Goal: Task Accomplishment & Management: Manage account settings

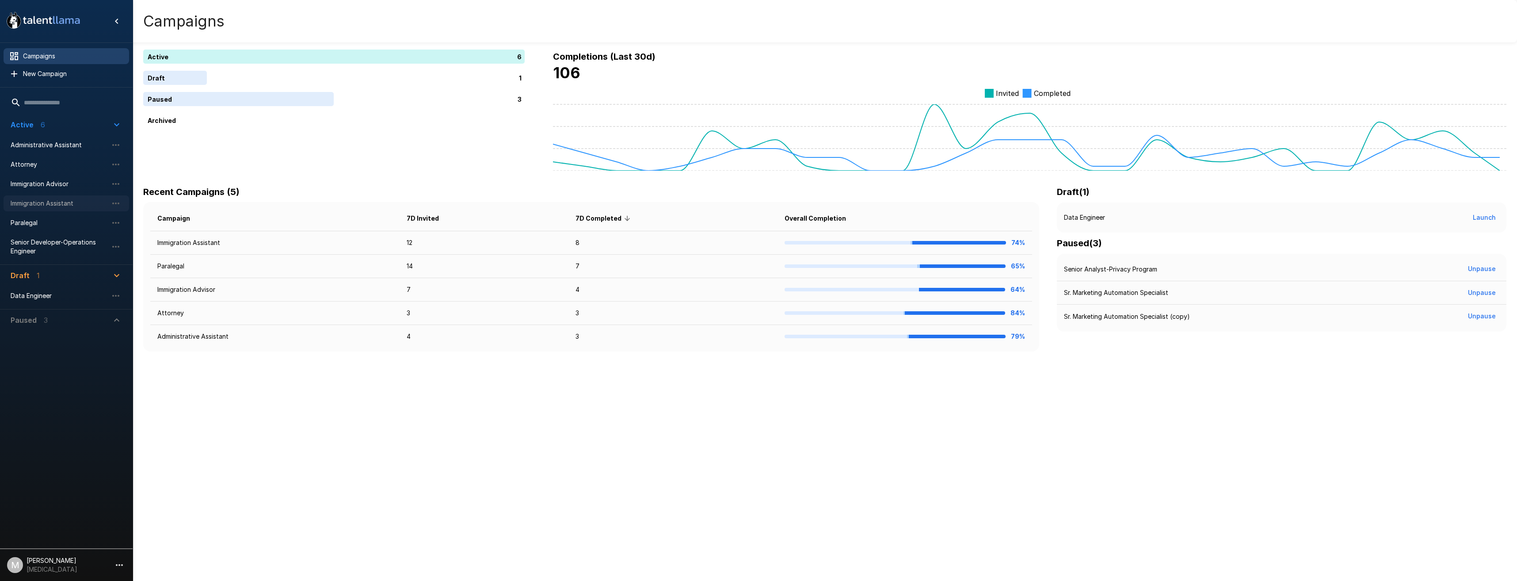
click at [58, 201] on span "Immigration Assistant" at bounding box center [59, 203] width 97 height 9
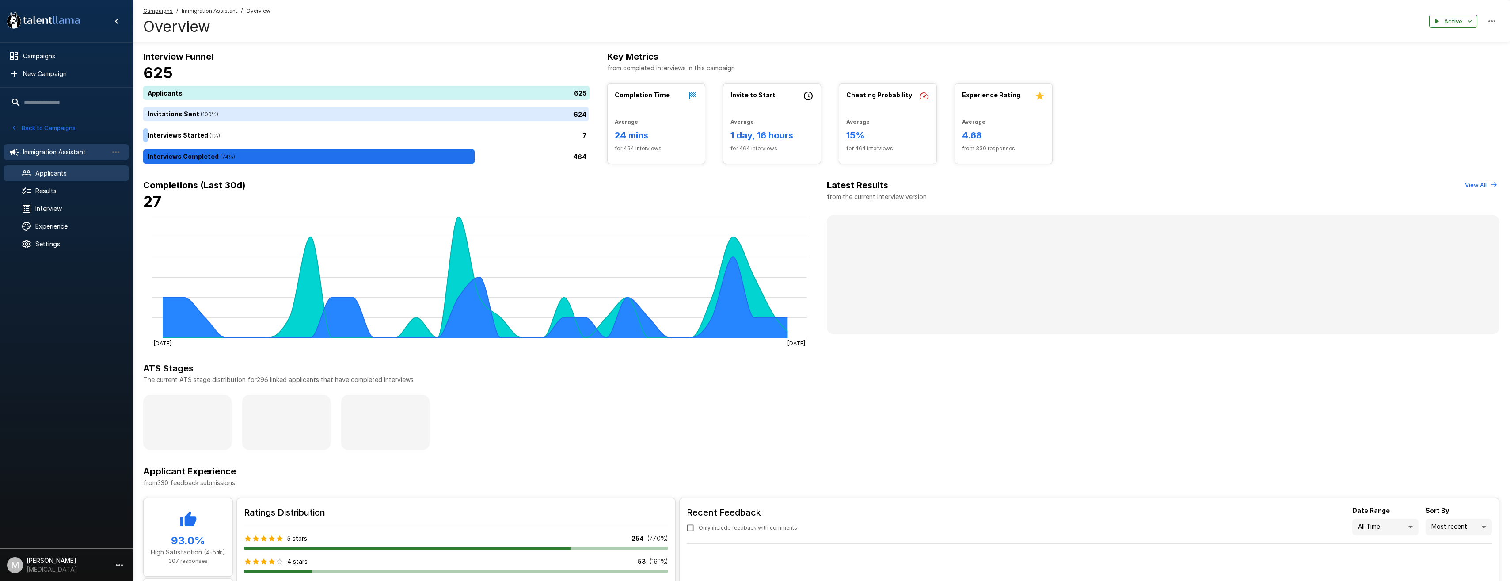
click at [50, 172] on span "Applicants" at bounding box center [78, 173] width 87 height 9
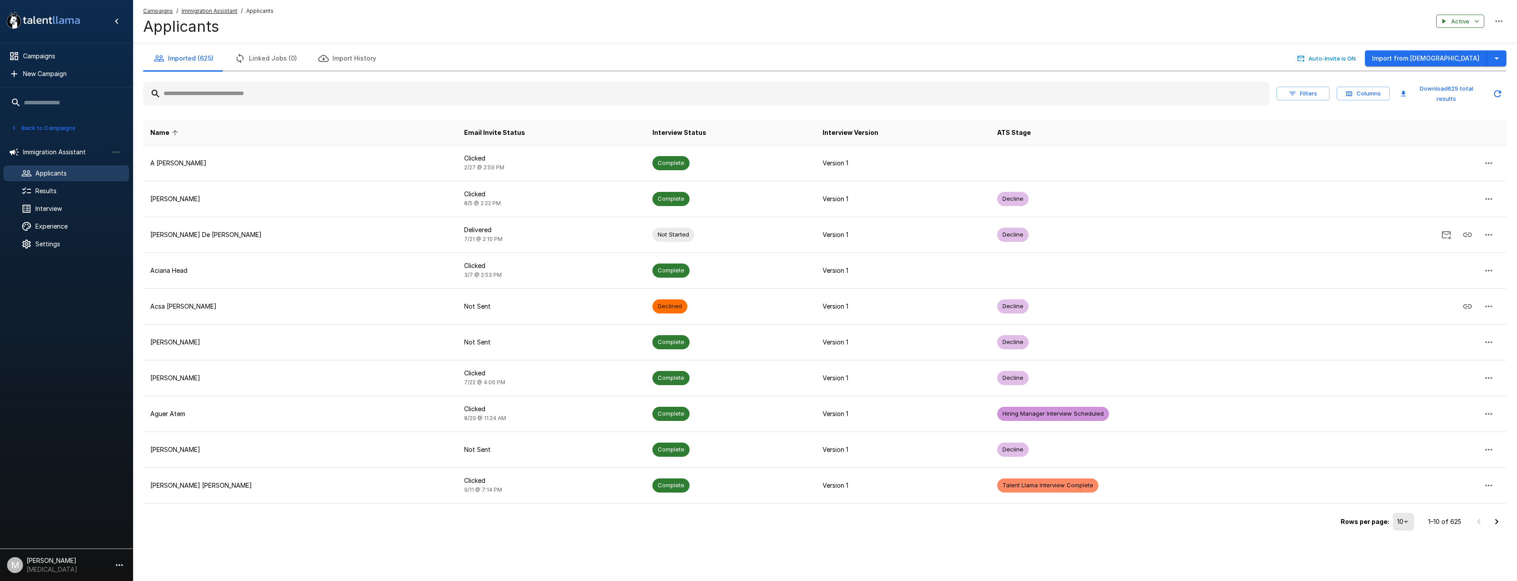
click at [256, 95] on input "text" at bounding box center [706, 94] width 1126 height 16
click at [164, 10] on u "Campaigns" at bounding box center [158, 11] width 30 height 7
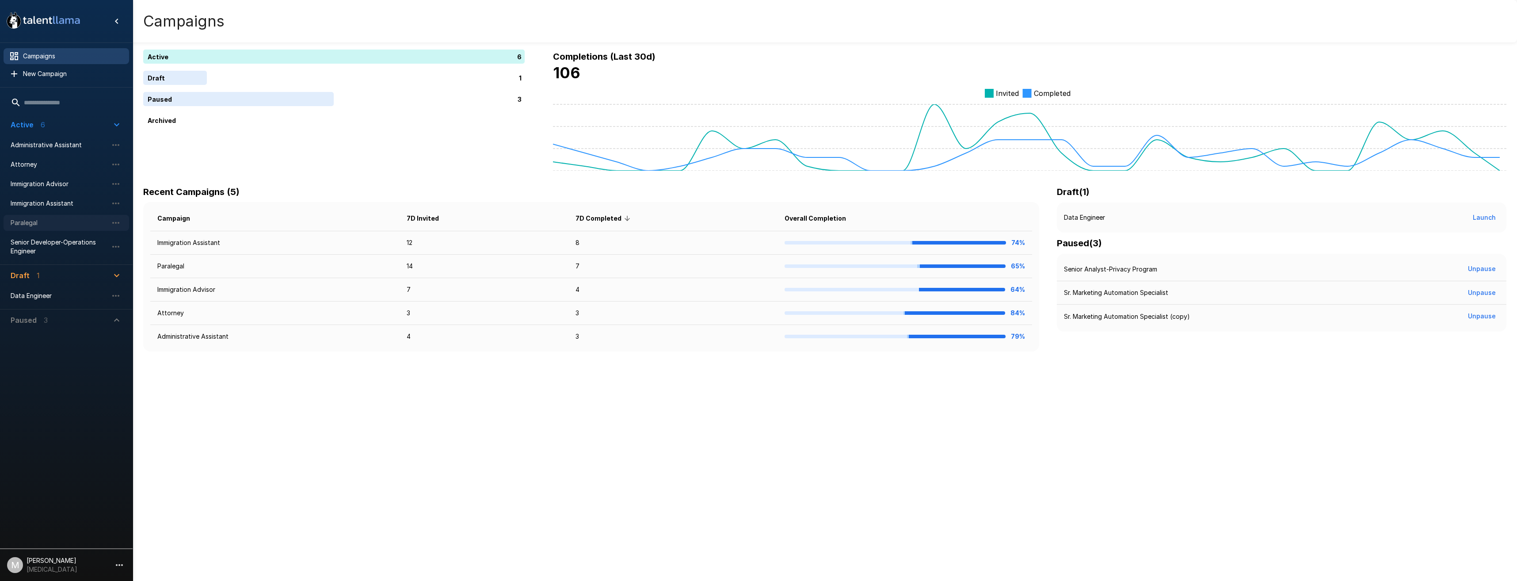
click at [29, 219] on span "Paralegal" at bounding box center [59, 222] width 97 height 9
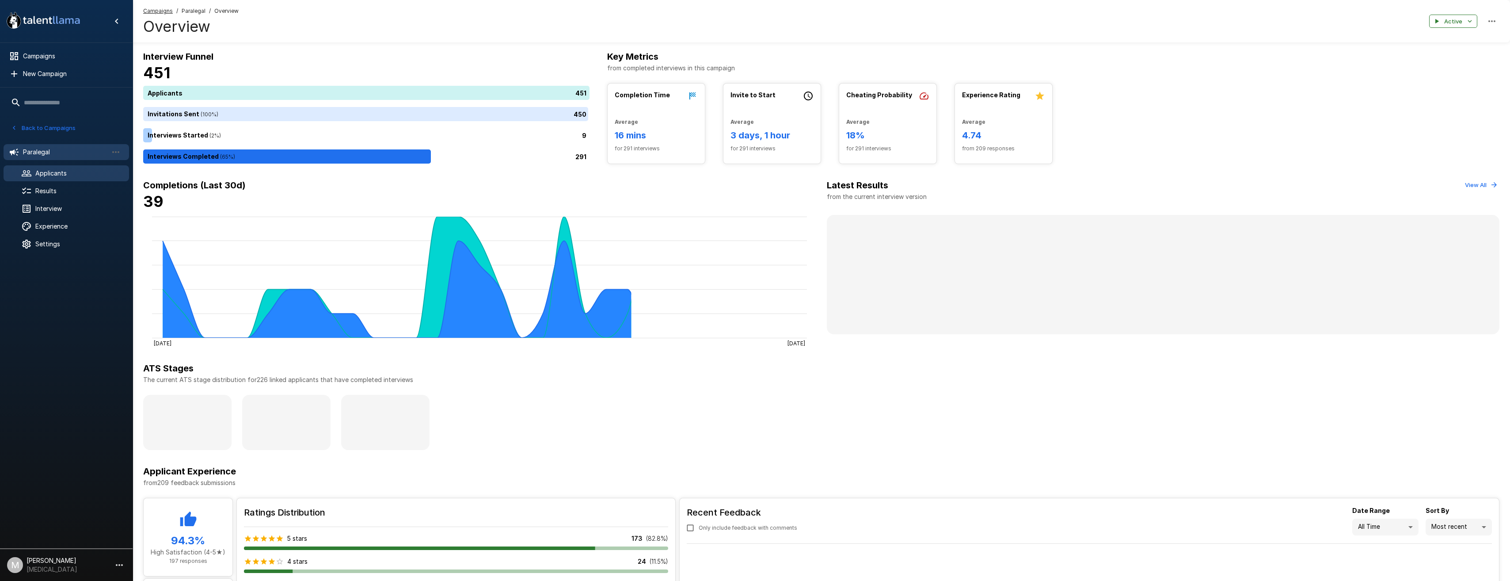
click at [68, 175] on span "Applicants" at bounding box center [78, 173] width 87 height 9
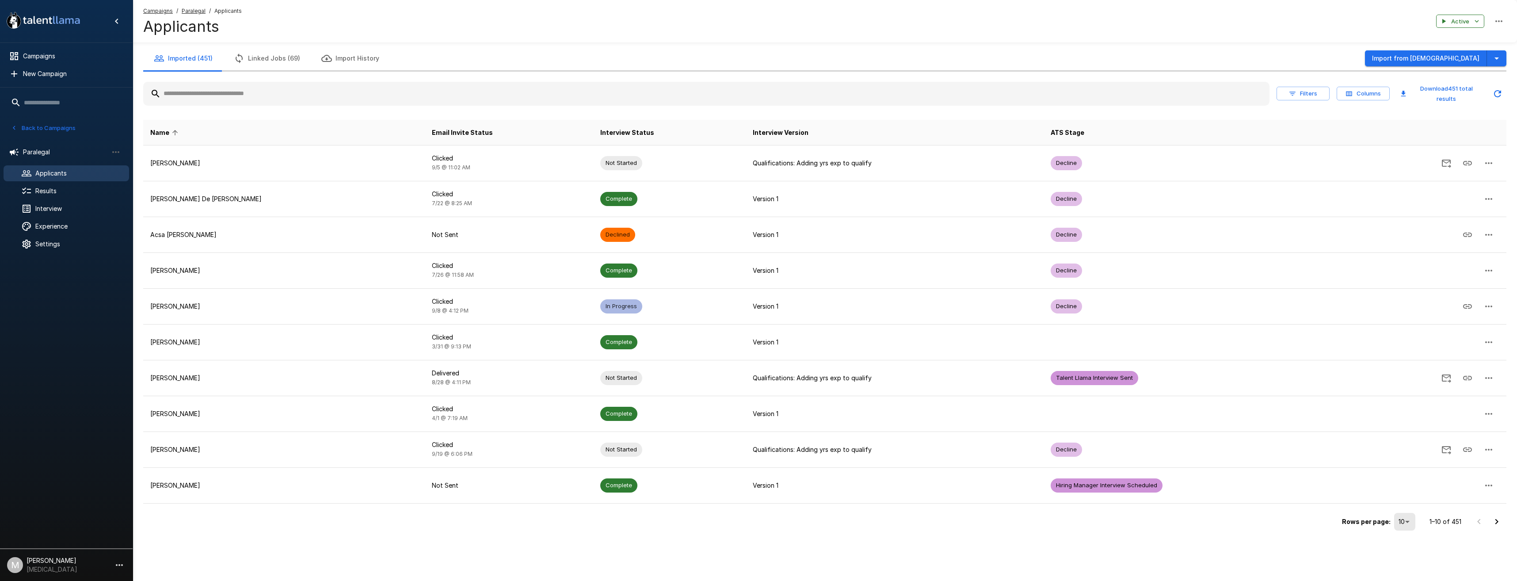
click at [251, 88] on input "text" at bounding box center [706, 94] width 1126 height 16
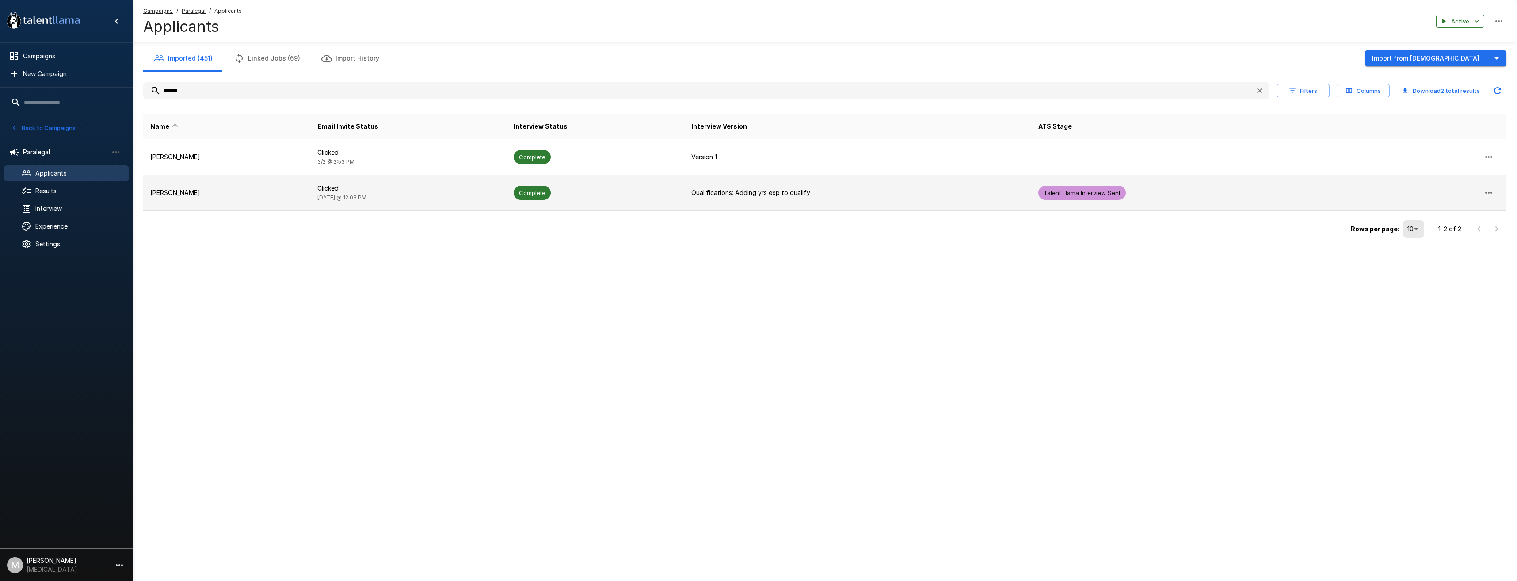
type input "******"
click at [223, 181] on td "[PERSON_NAME]" at bounding box center [226, 193] width 167 height 36
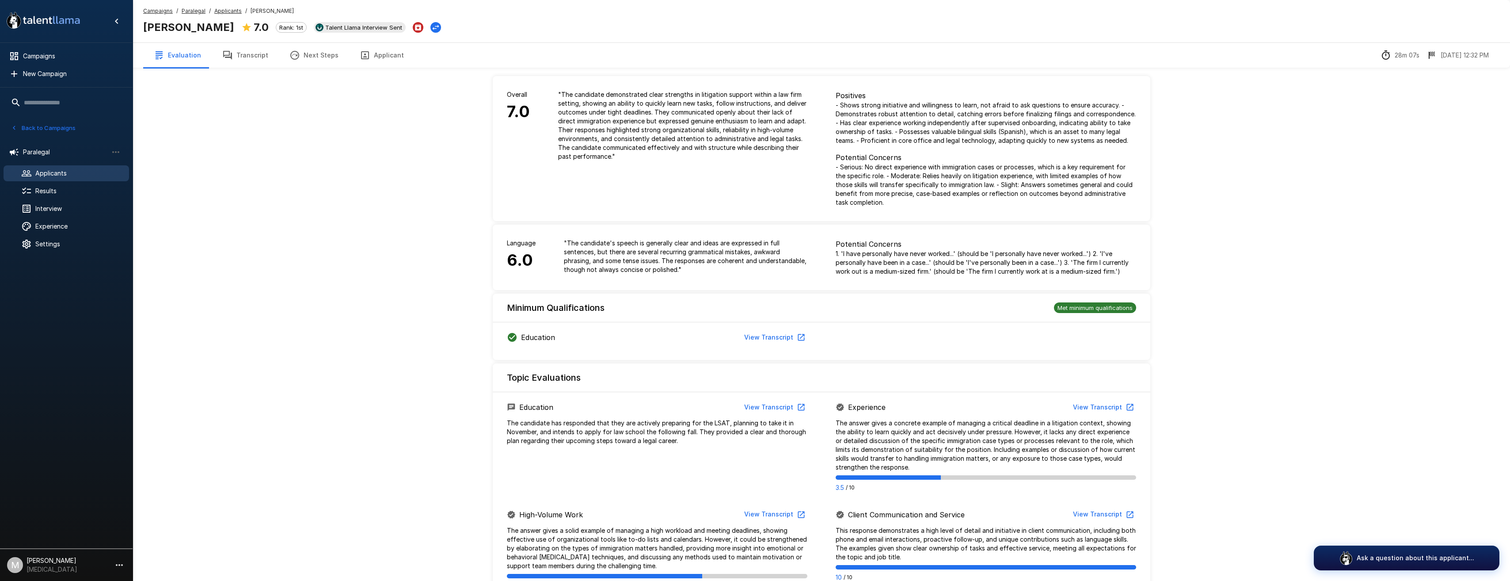
click at [371, 51] on button "Applicant" at bounding box center [381, 55] width 65 height 25
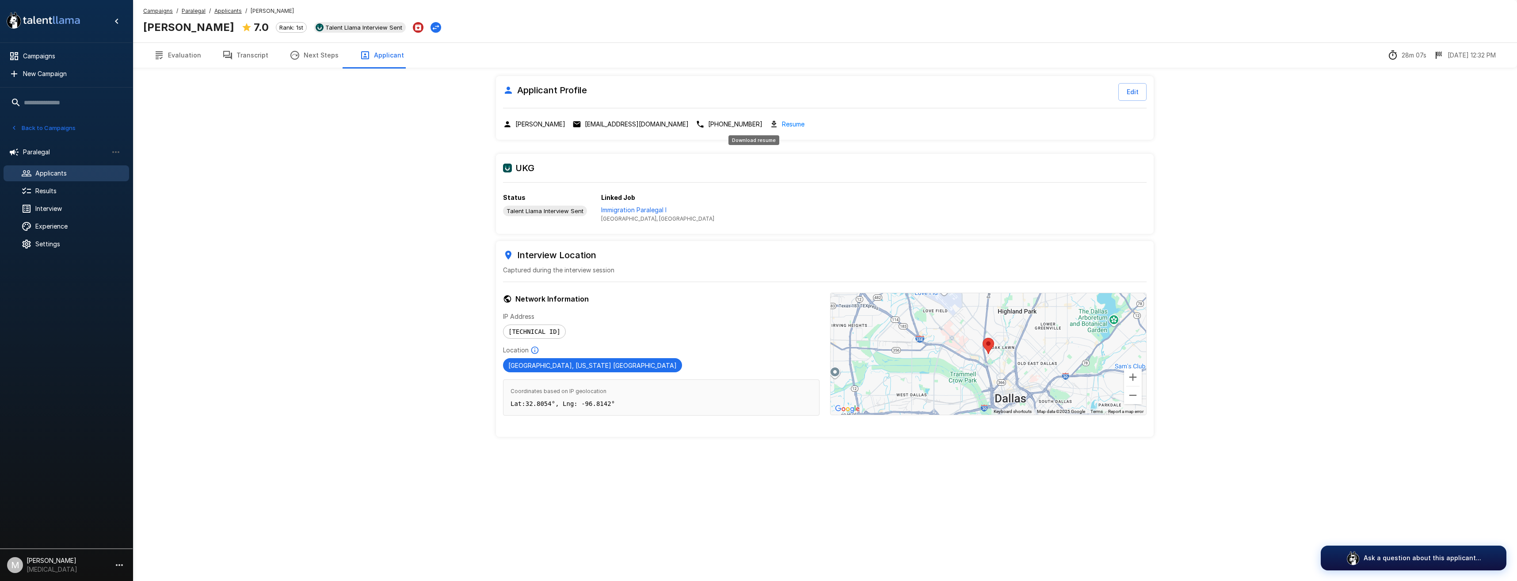
click at [782, 127] on link "Resume" at bounding box center [793, 124] width 23 height 10
click at [253, 67] on button "Transcript" at bounding box center [245, 55] width 67 height 25
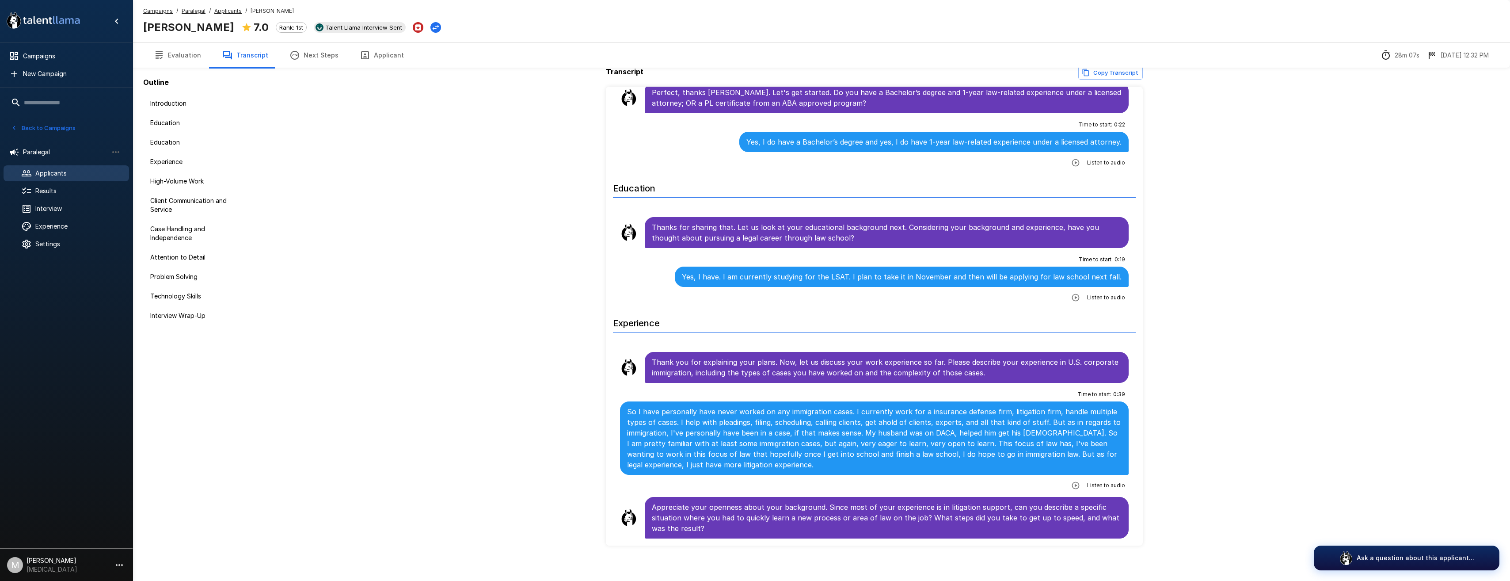
scroll to position [17, 0]
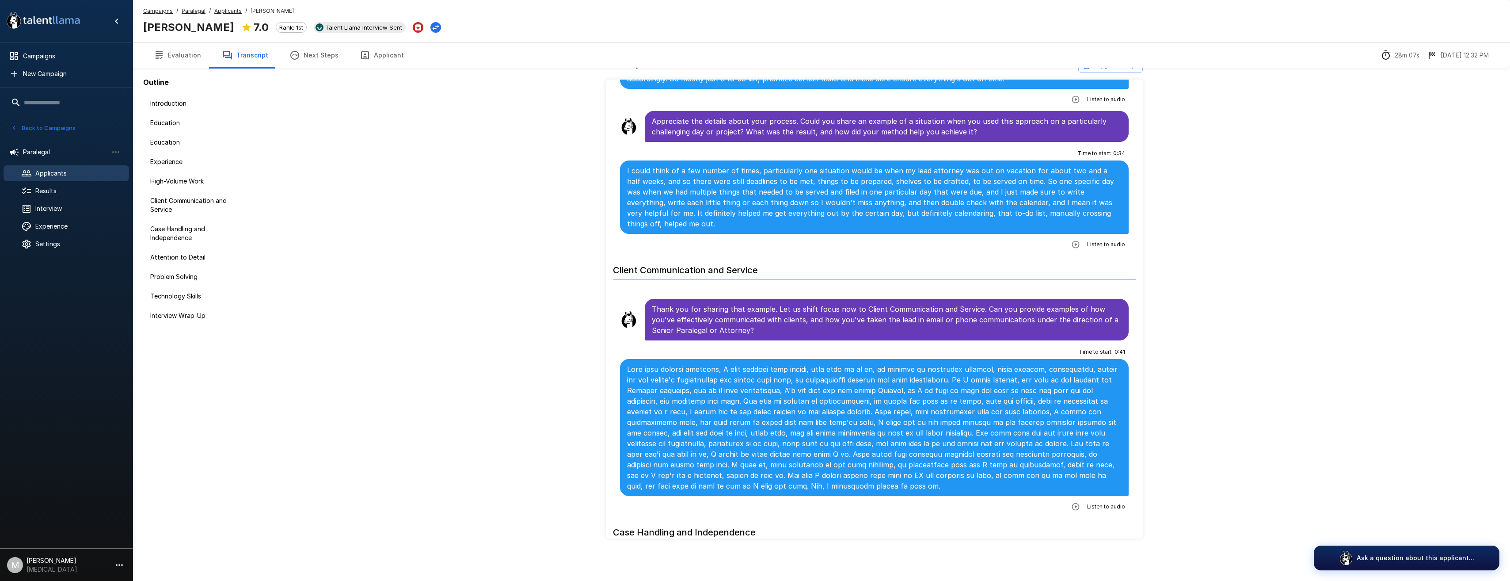
scroll to position [1061, 0]
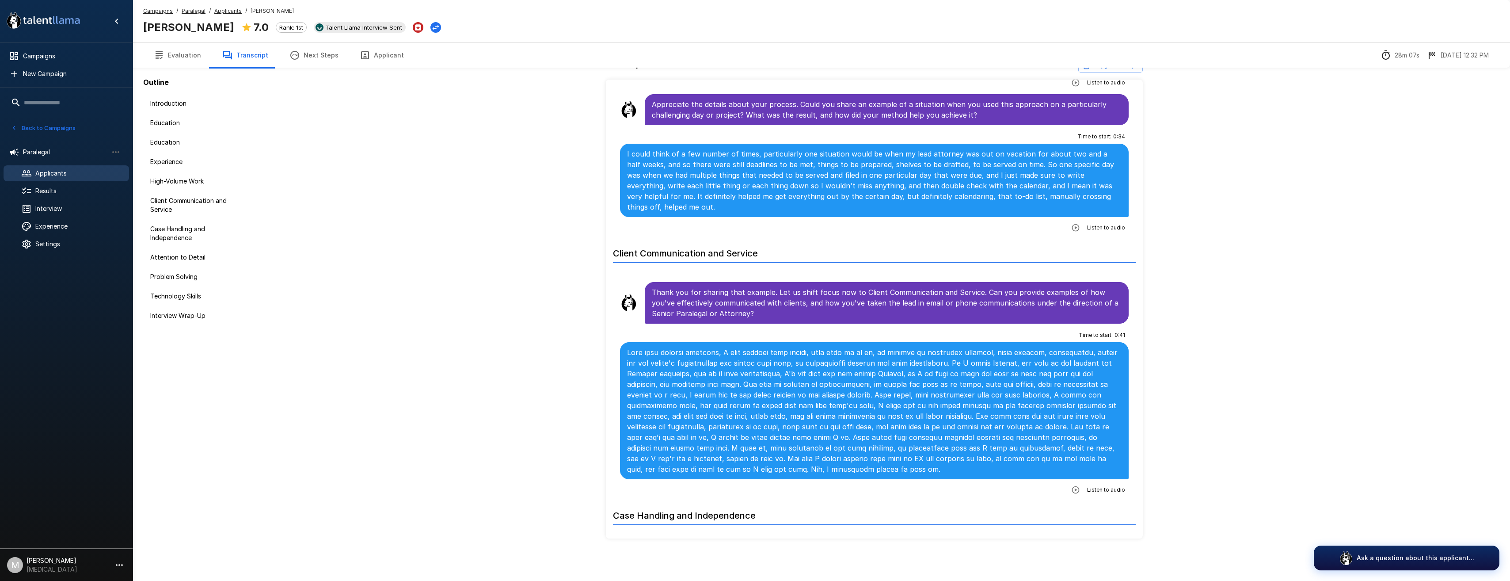
click at [374, 56] on button "Applicant" at bounding box center [381, 55] width 65 height 25
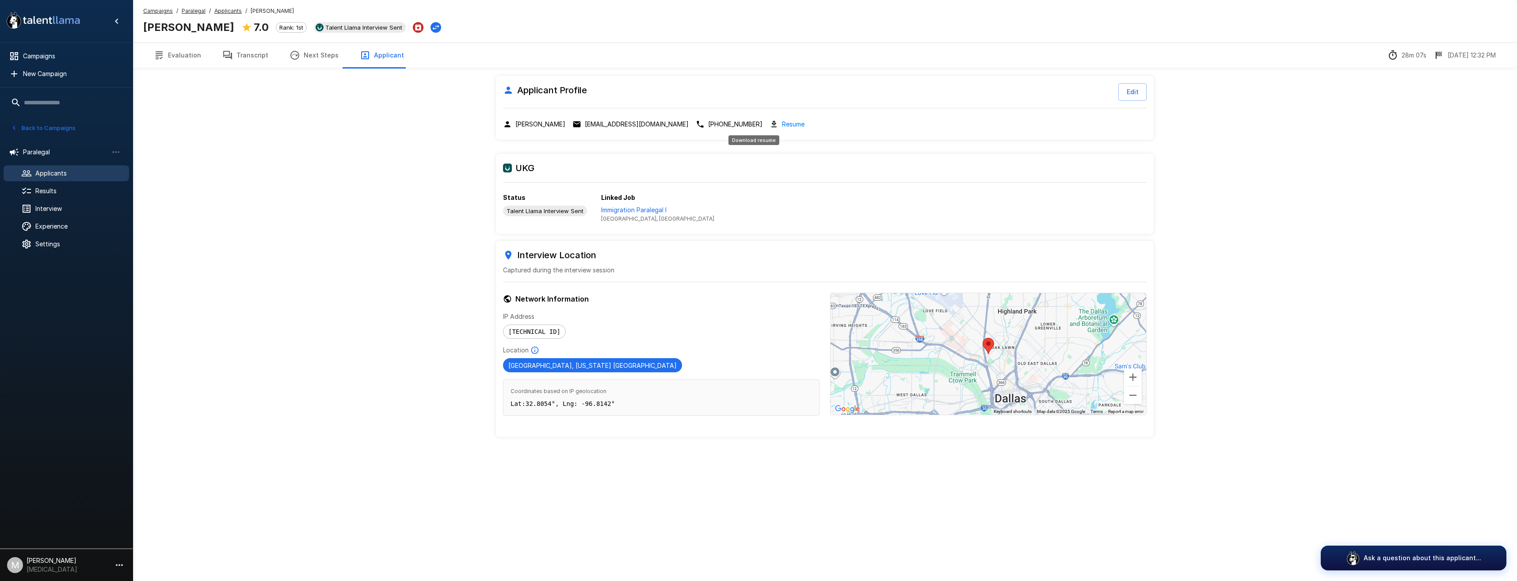
click at [782, 127] on link "Resume" at bounding box center [793, 124] width 23 height 10
drag, startPoint x: 243, startPoint y: 60, endPoint x: 251, endPoint y: 61, distance: 8.4
click at [243, 60] on button "Transcript" at bounding box center [245, 55] width 67 height 25
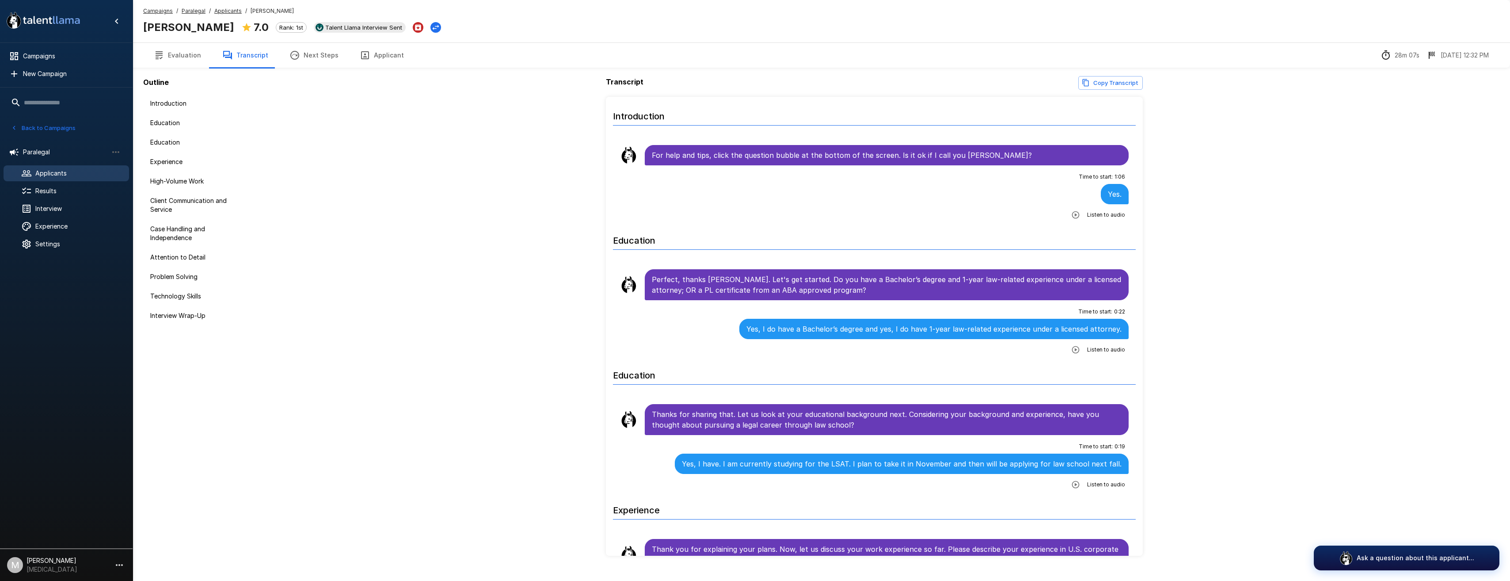
drag, startPoint x: 324, startPoint y: 48, endPoint x: 356, endPoint y: 53, distance: 32.3
click at [324, 48] on button "Next Steps" at bounding box center [314, 55] width 70 height 25
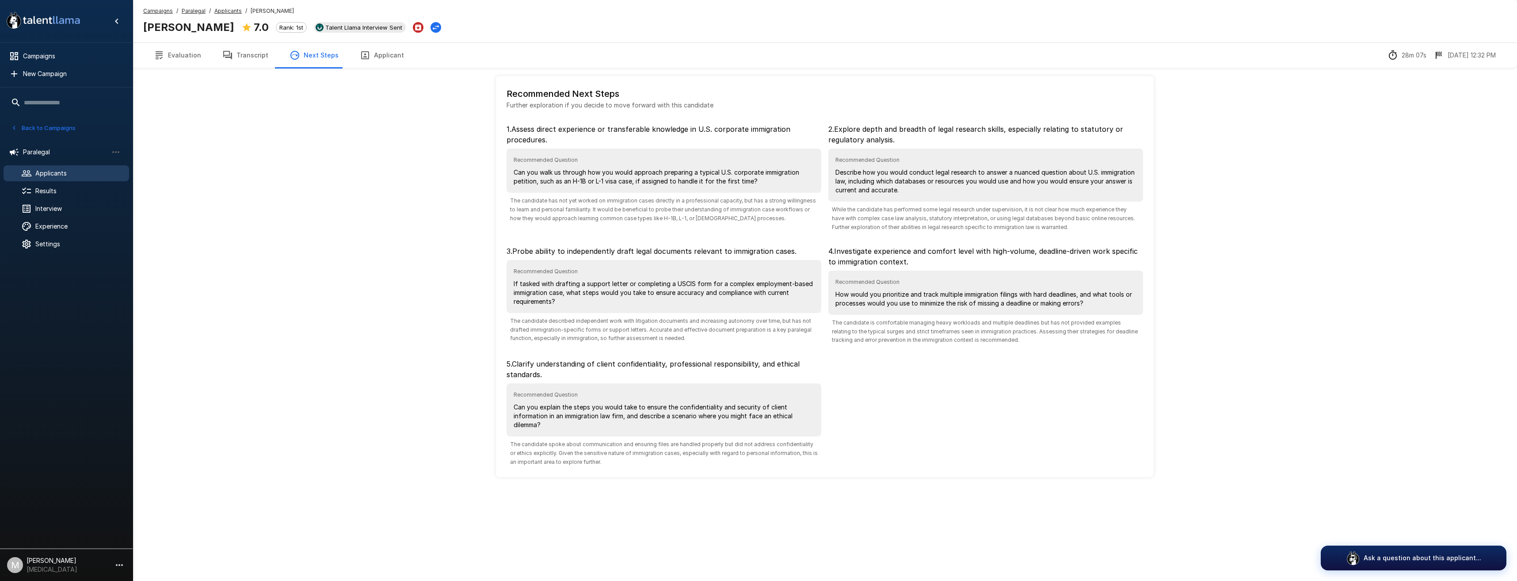
click at [360, 54] on icon "button" at bounding box center [365, 55] width 11 height 11
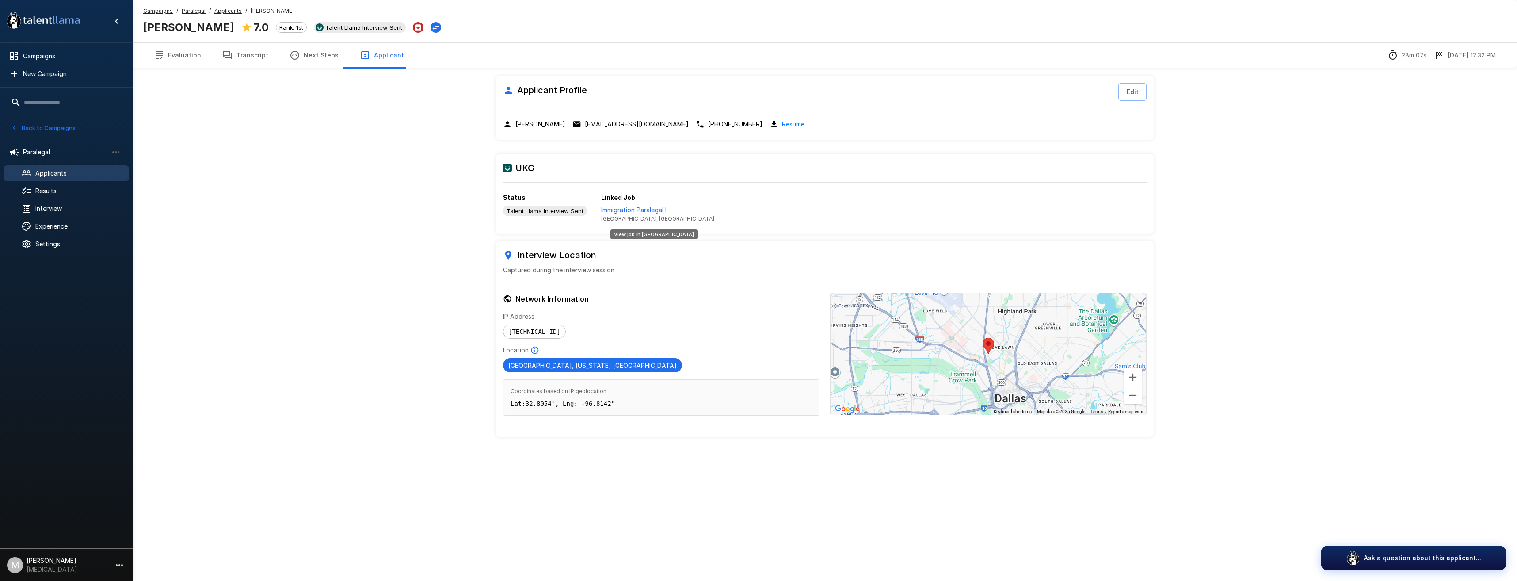
click at [652, 209] on p "Immigration Paralegal I" at bounding box center [657, 210] width 113 height 9
click at [226, 48] on button "Transcript" at bounding box center [245, 55] width 67 height 25
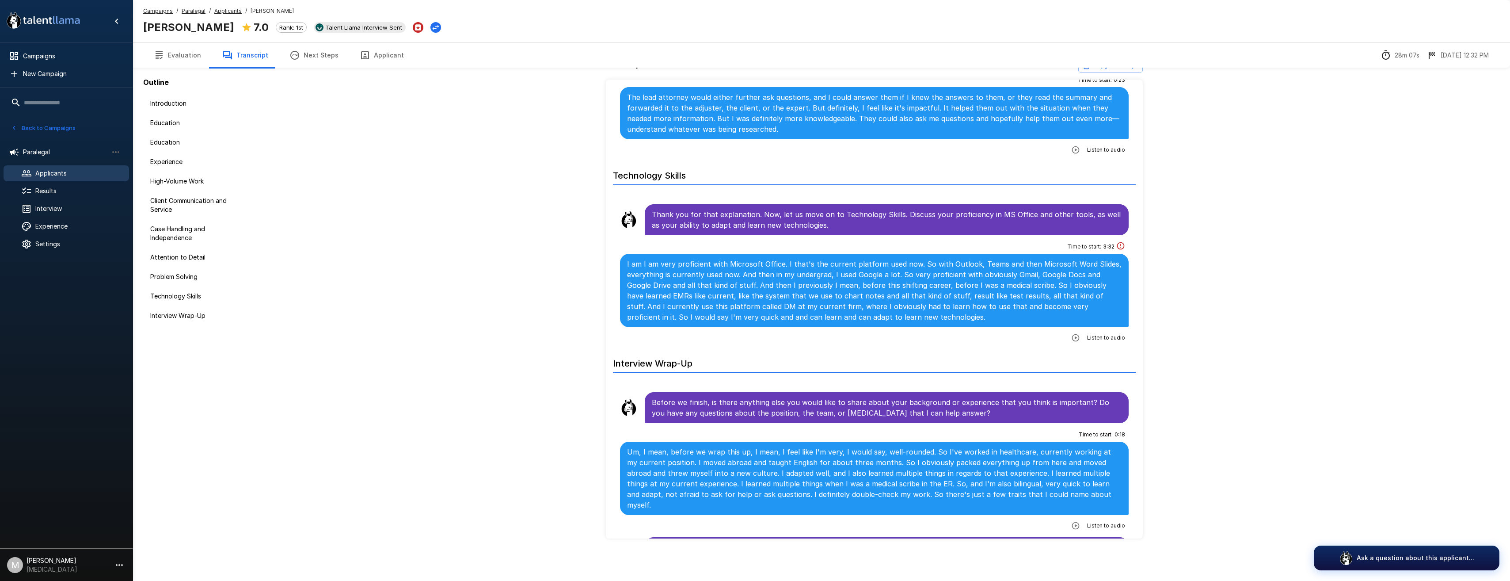
scroll to position [2225, 0]
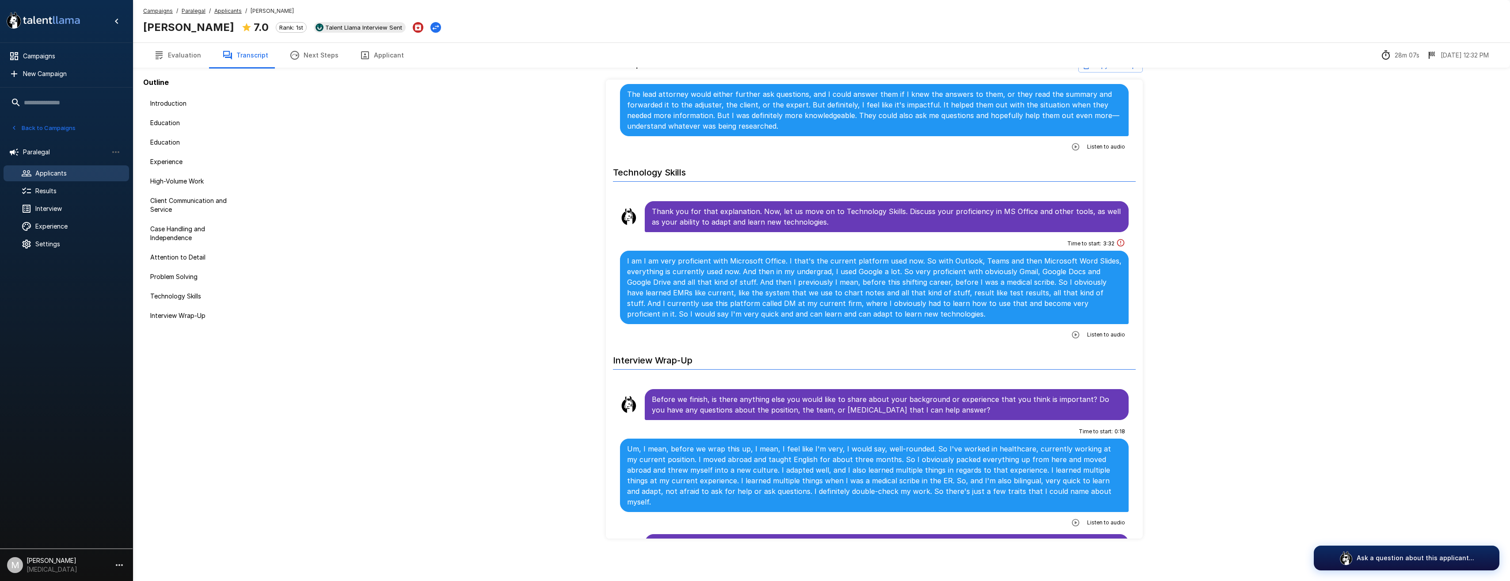
click at [1309, 309] on div "Campaigns / Paralegal / Applicants / [PERSON_NAME] [PERSON_NAME] 7.0 Rank: 1st …" at bounding box center [822, 282] width 1378 height 598
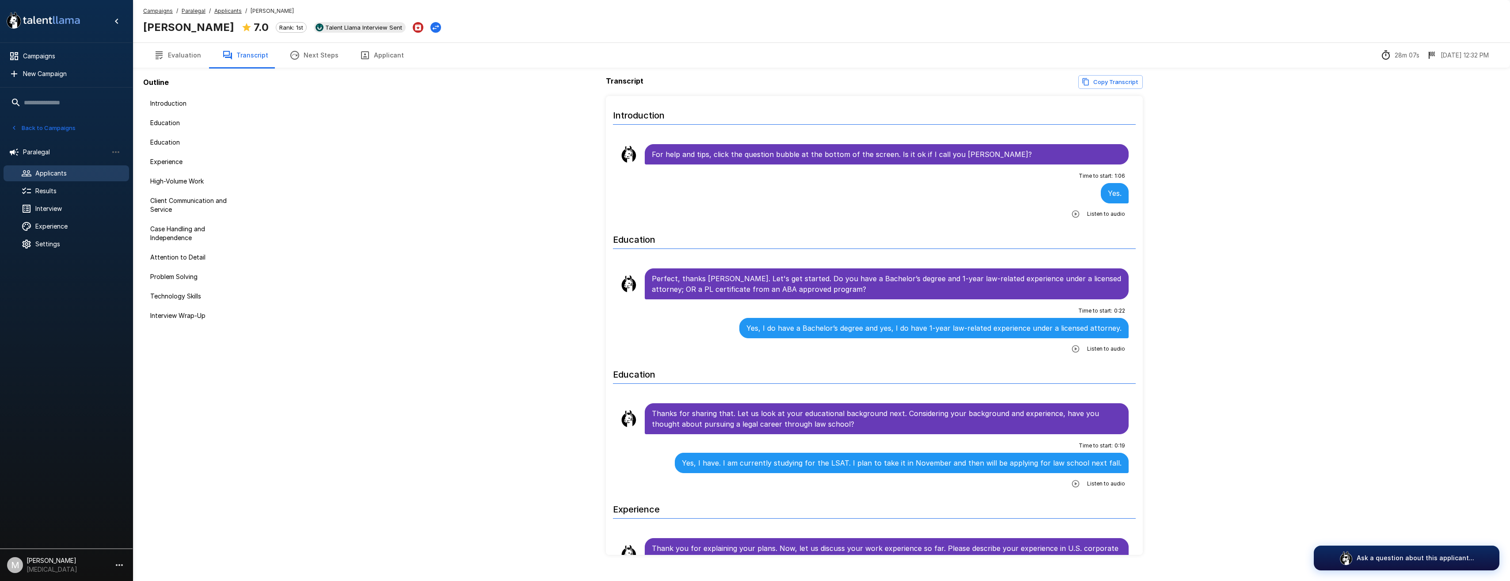
scroll to position [0, 0]
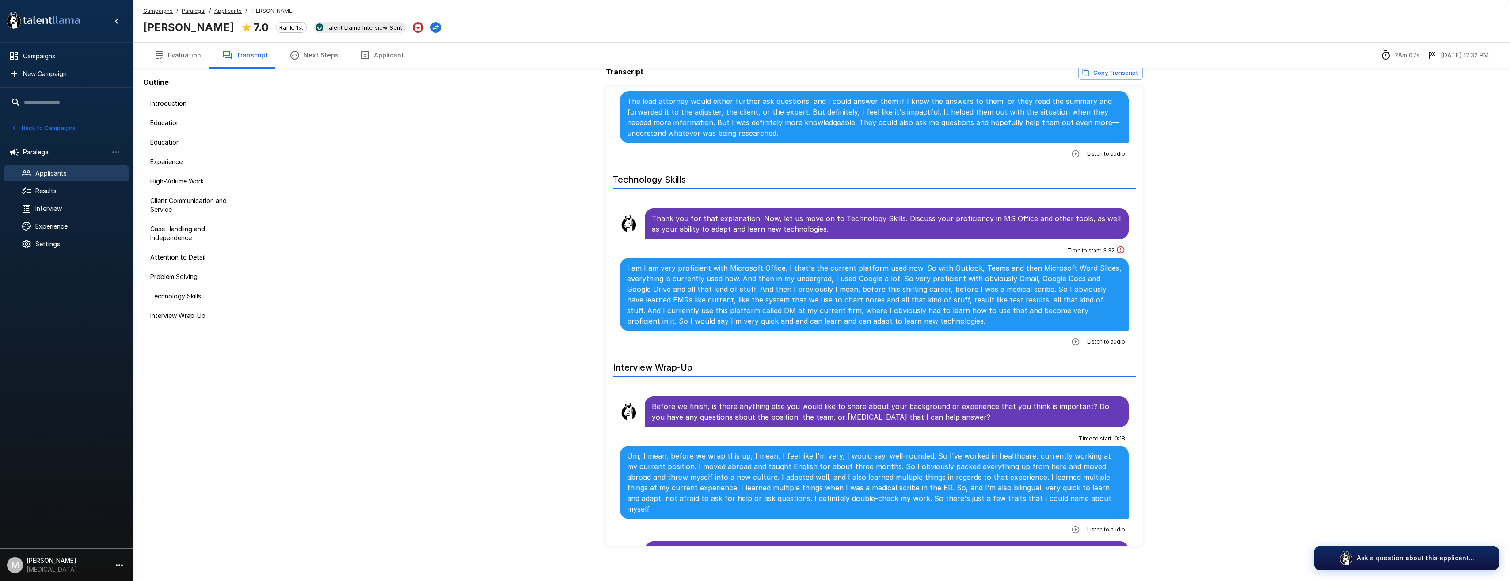
scroll to position [17, 0]
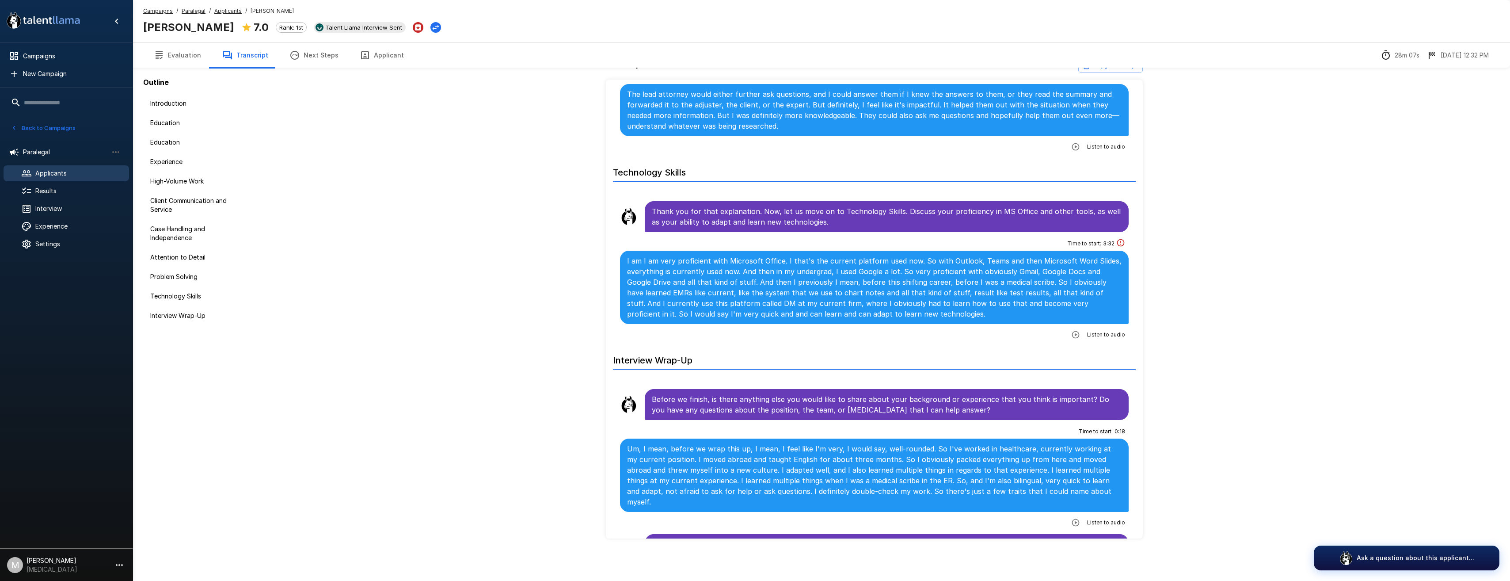
click at [807, 564] on html ".st0{fill:#FFFFFF;} .st1{fill:#76a4ed;} Campaigns New Campaign Active 6 Adminis…" at bounding box center [755, 273] width 1510 height 581
